Goal: Information Seeking & Learning: Learn about a topic

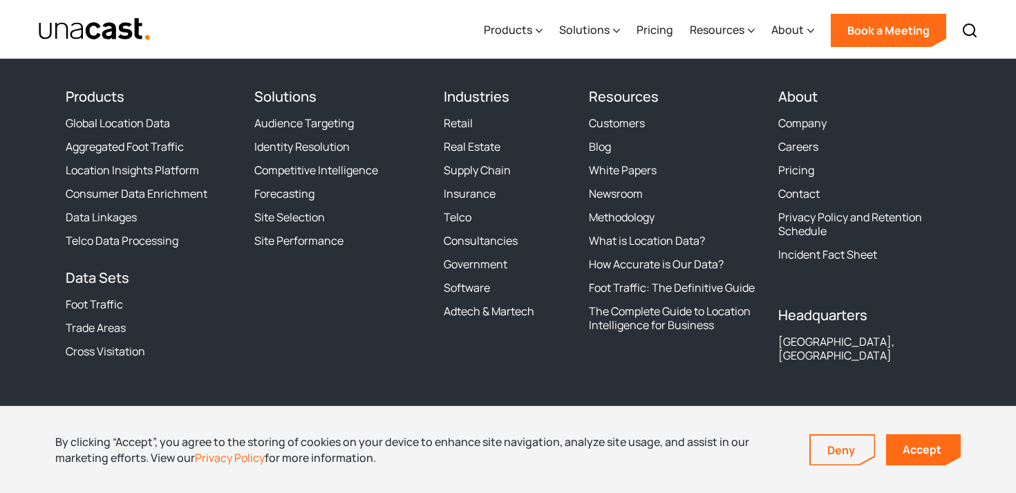
scroll to position [4357, 0]
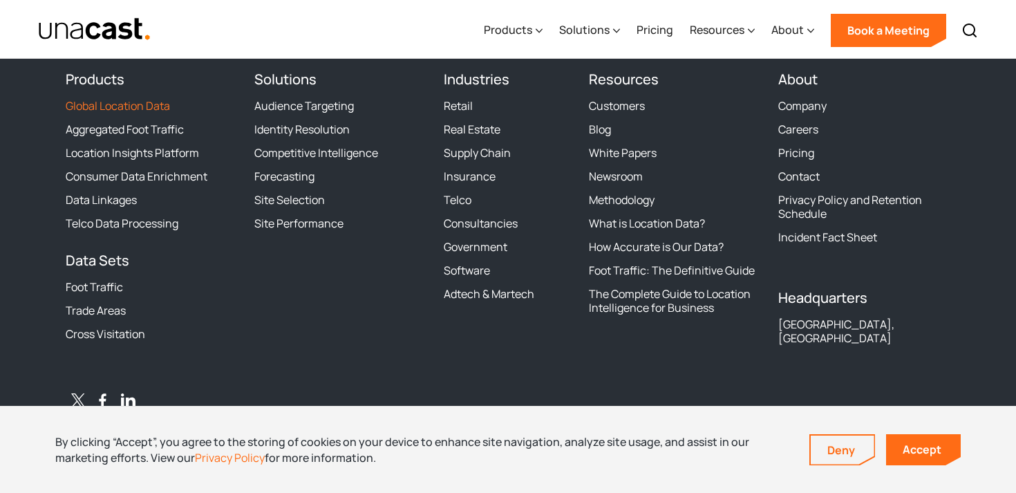
click at [144, 104] on link "Global Location Data" at bounding box center [118, 106] width 104 height 14
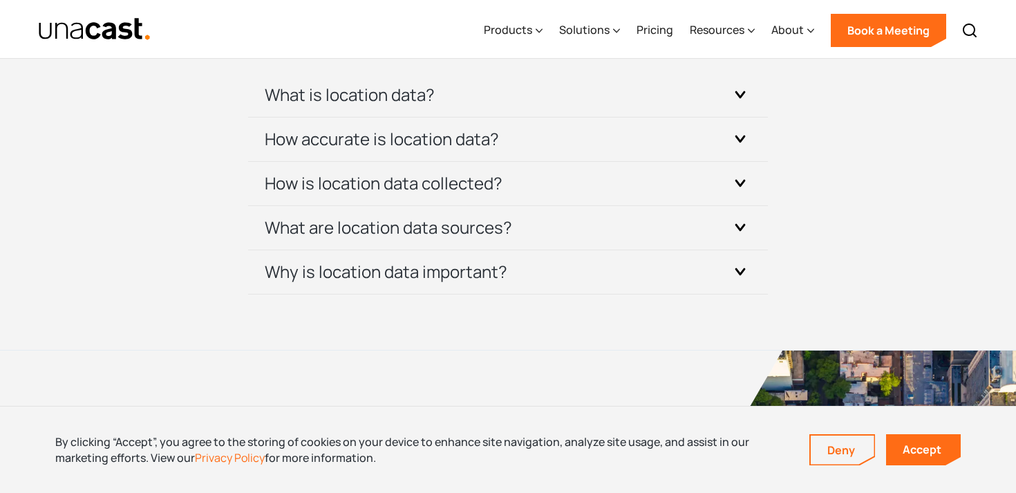
scroll to position [4238, 0]
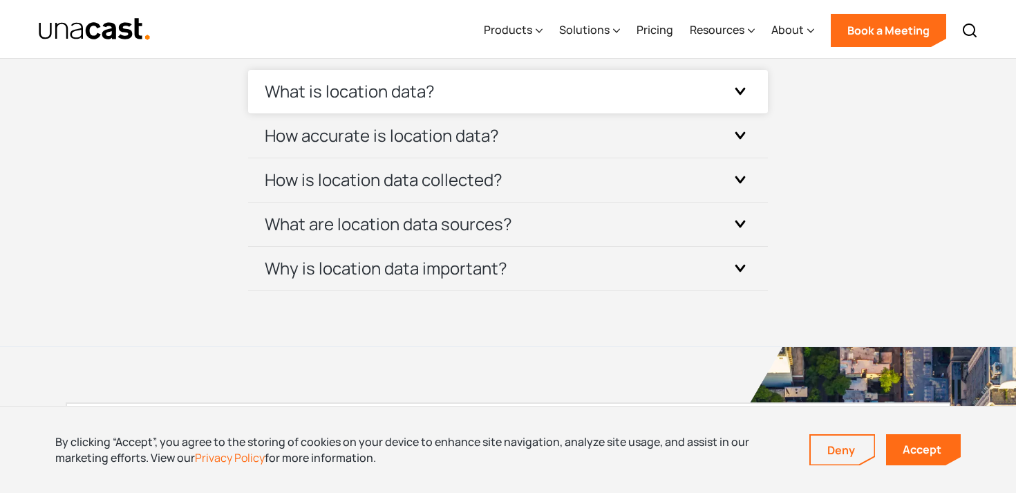
click at [599, 100] on div "What is location data?" at bounding box center [508, 92] width 487 height 44
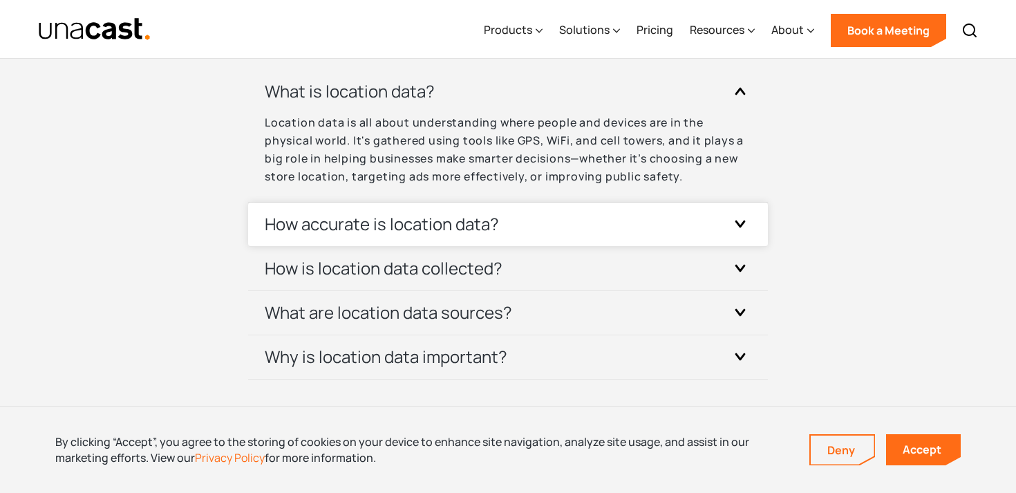
click at [590, 232] on div "How accurate is location data?" at bounding box center [508, 224] width 487 height 44
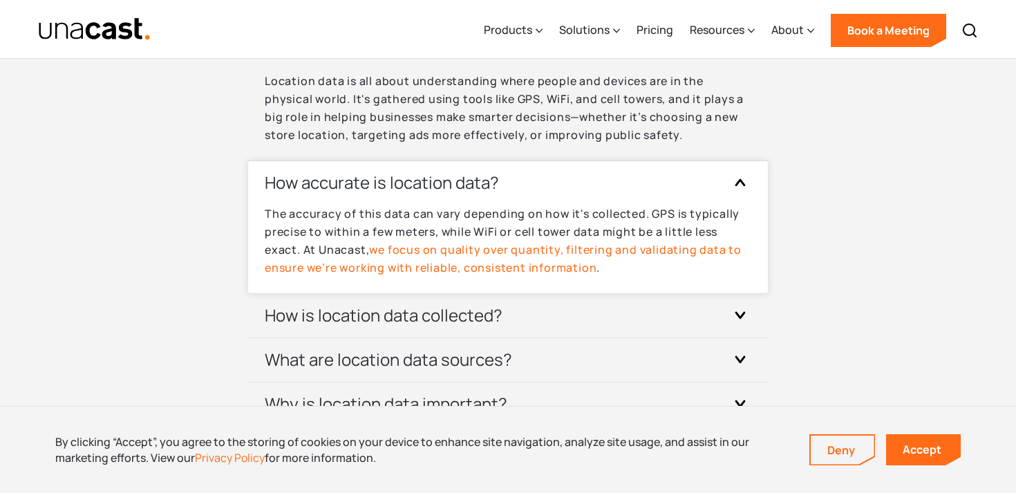
scroll to position [4331, 0]
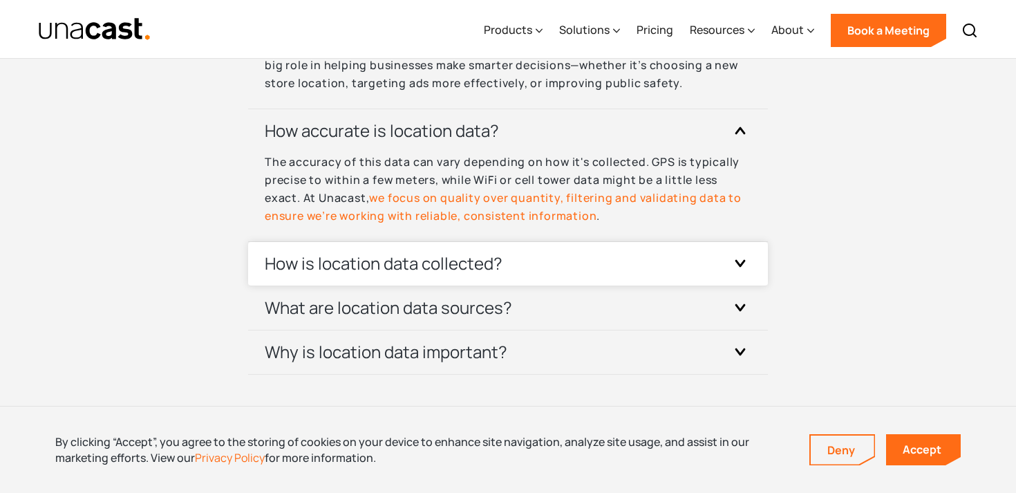
click at [501, 258] on div "How is location data collected?" at bounding box center [508, 264] width 487 height 44
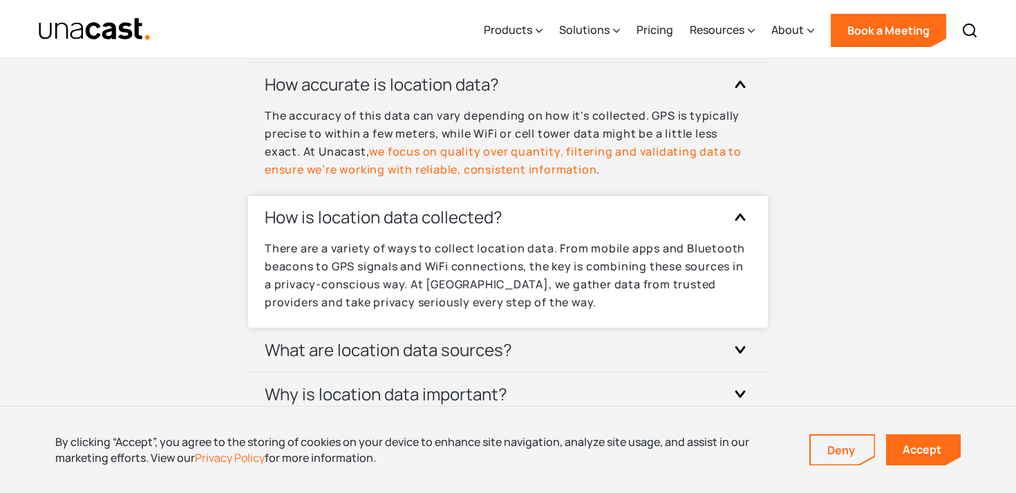
scroll to position [4424, 0]
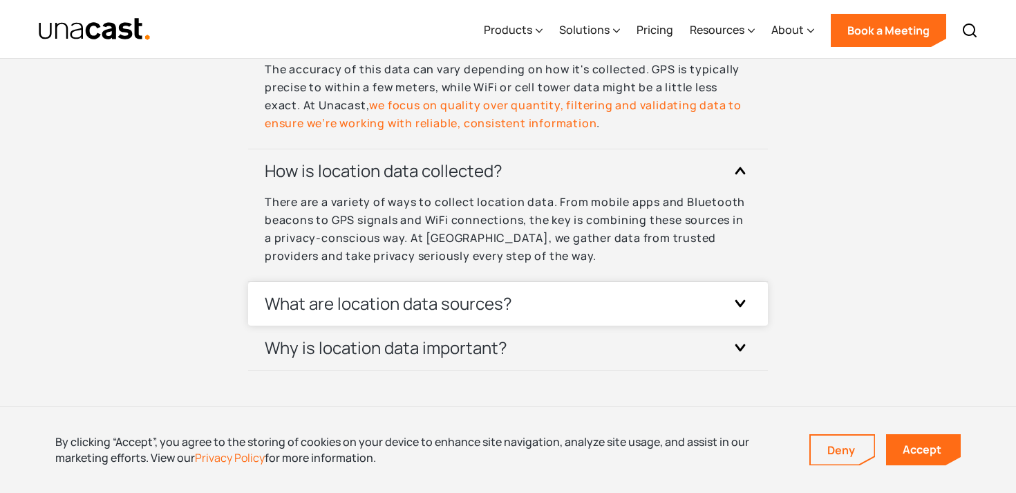
click at [501, 301] on h3 "What are location data sources?" at bounding box center [388, 303] width 247 height 22
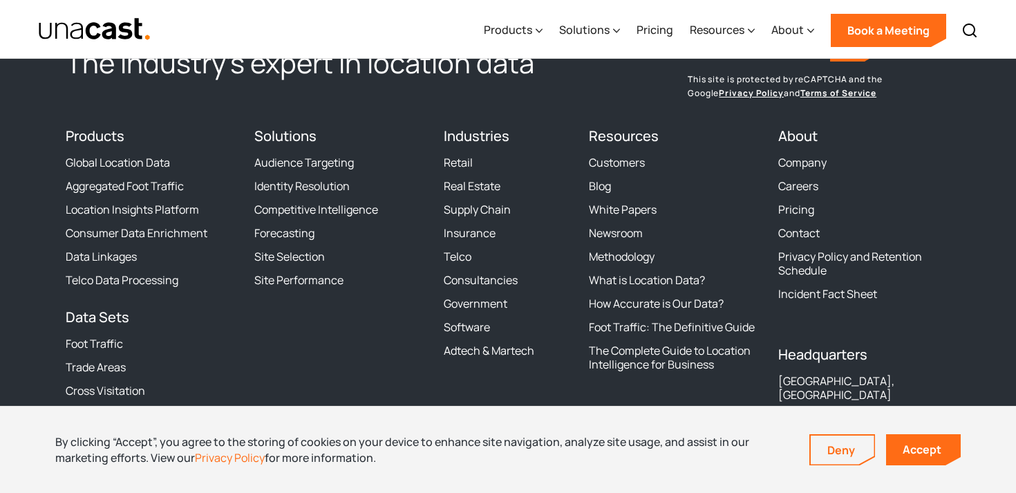
scroll to position [5440, 0]
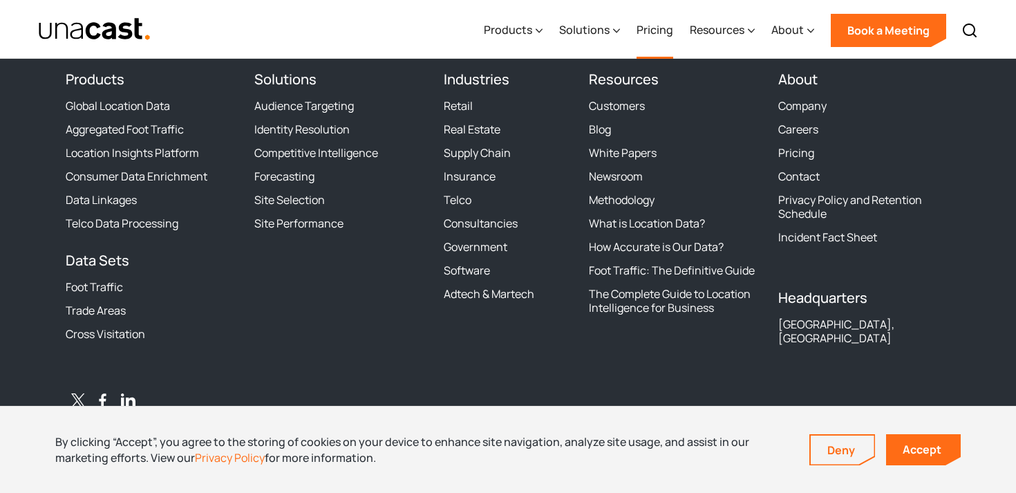
click at [654, 32] on link "Pricing" at bounding box center [655, 30] width 37 height 57
